Goal: Check status: Check status

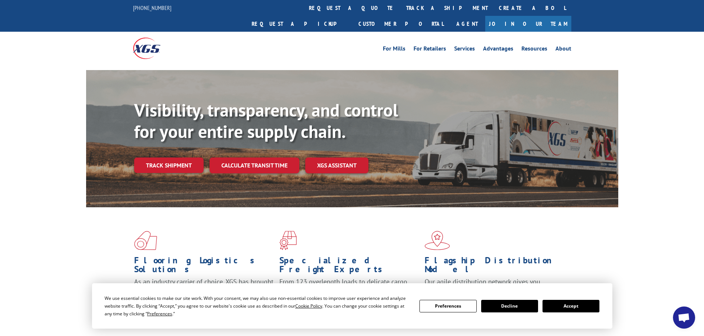
click at [572, 308] on button "Accept" at bounding box center [570, 306] width 57 height 13
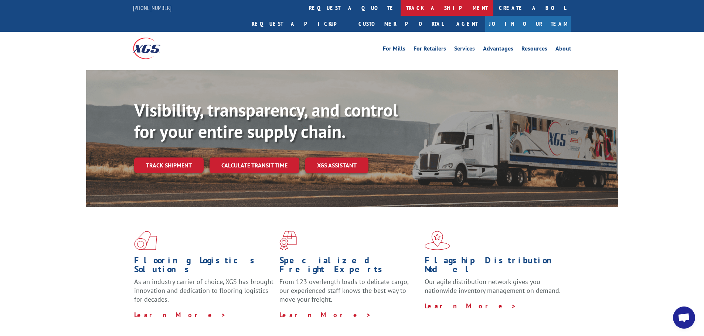
click at [400, 14] on link "track a shipment" at bounding box center [446, 8] width 93 height 16
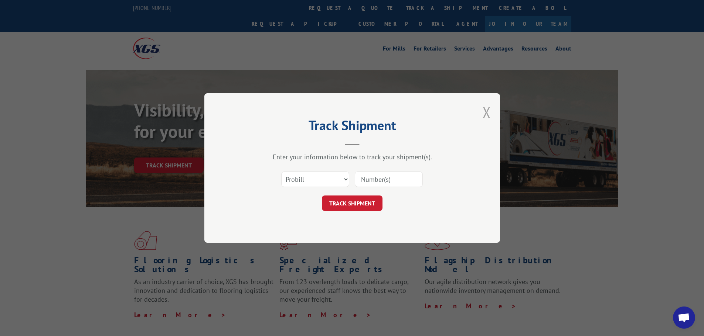
click at [487, 112] on button "Close modal" at bounding box center [486, 113] width 8 height 20
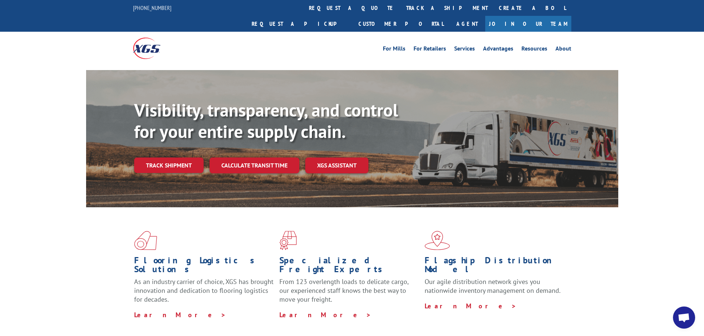
click at [400, 4] on link "track a shipment" at bounding box center [446, 8] width 93 height 16
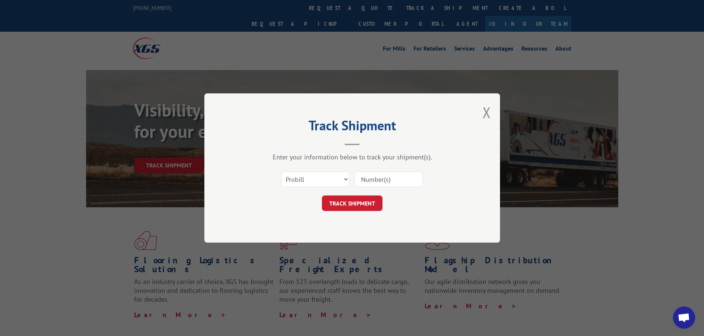
click at [379, 178] on input at bounding box center [389, 180] width 68 height 16
paste input "[URL][DOMAIN_NAME]"
click at [377, 182] on input "[URL][DOMAIN_NAME]" at bounding box center [389, 180] width 68 height 16
click at [376, 181] on input "[URL][DOMAIN_NAME]" at bounding box center [389, 180] width 68 height 16
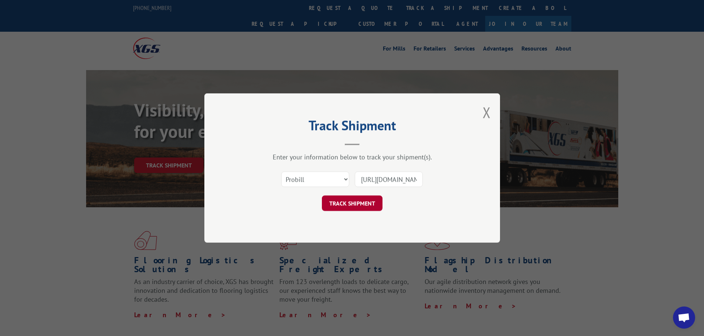
paste input "17501645"
type input "17501645"
click at [359, 205] on button "TRACK SHIPMENT" at bounding box center [352, 204] width 61 height 16
